Goal: Task Accomplishment & Management: Manage account settings

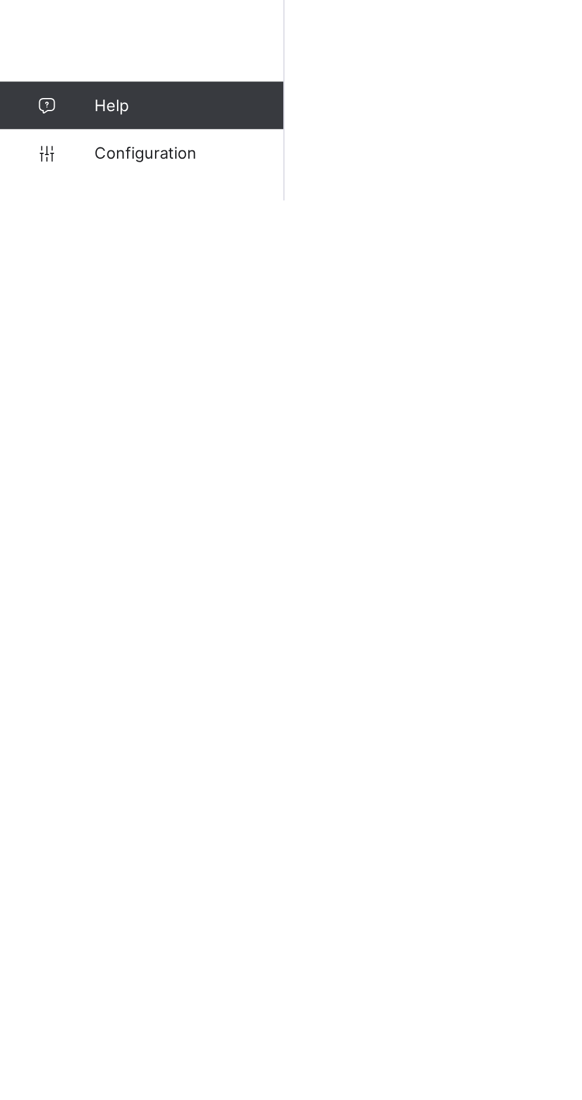
click at [80, 1088] on link "Configuration" at bounding box center [71, 1076] width 142 height 24
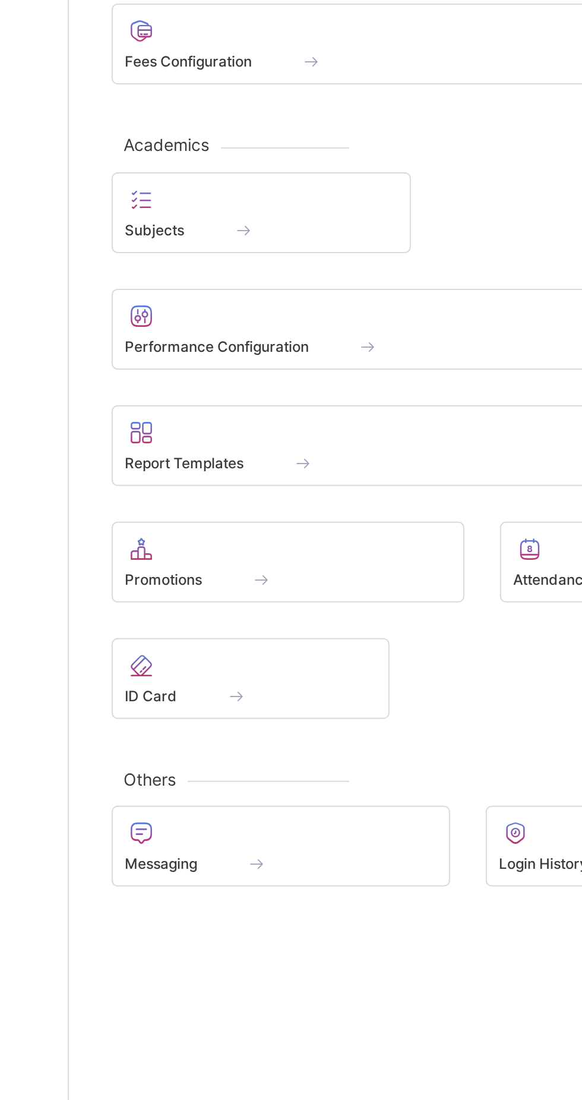
click at [242, 694] on span at bounding box center [252, 695] width 163 height 3
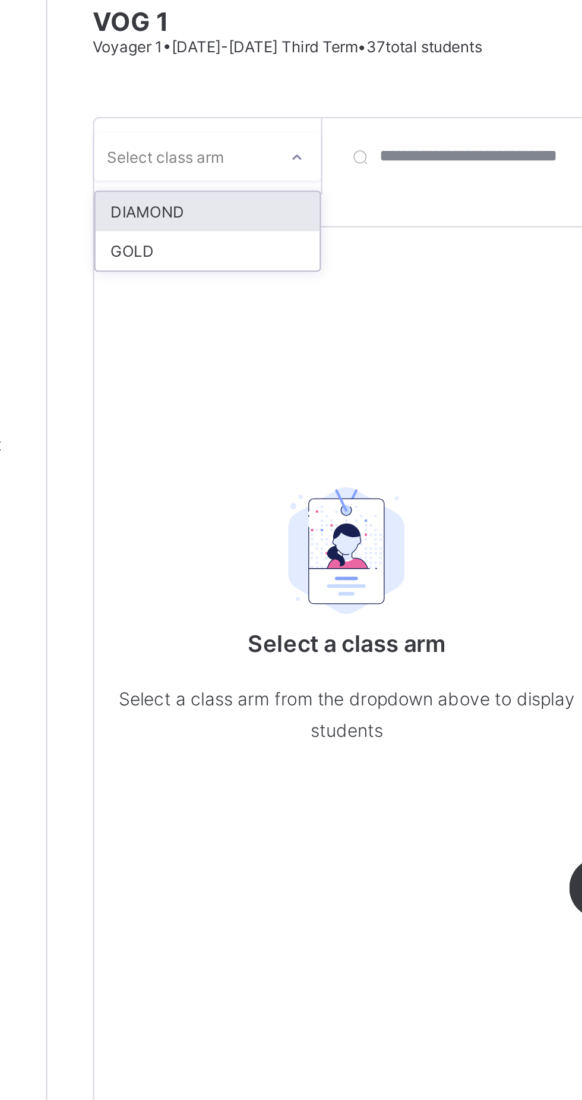
click at [331, 276] on div "option DIAMOND focused, 1 of 2. 2 results available. Use Up and Down to choose …" at bounding box center [284, 589] width 238 height 866
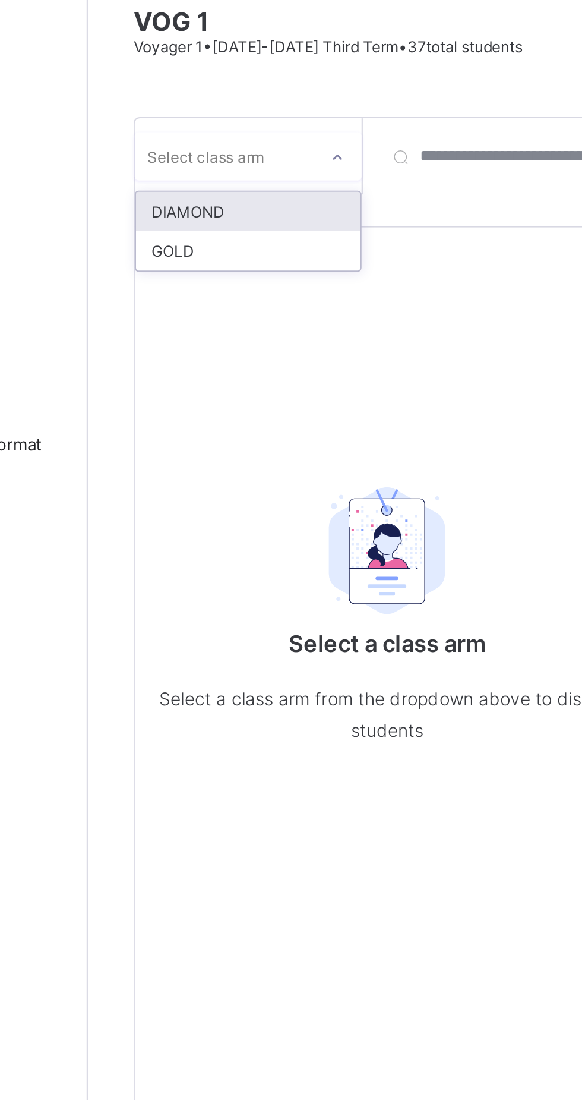
click at [223, 200] on div "DIAMOND" at bounding box center [217, 200] width 105 height 18
